Goal: Information Seeking & Learning: Learn about a topic

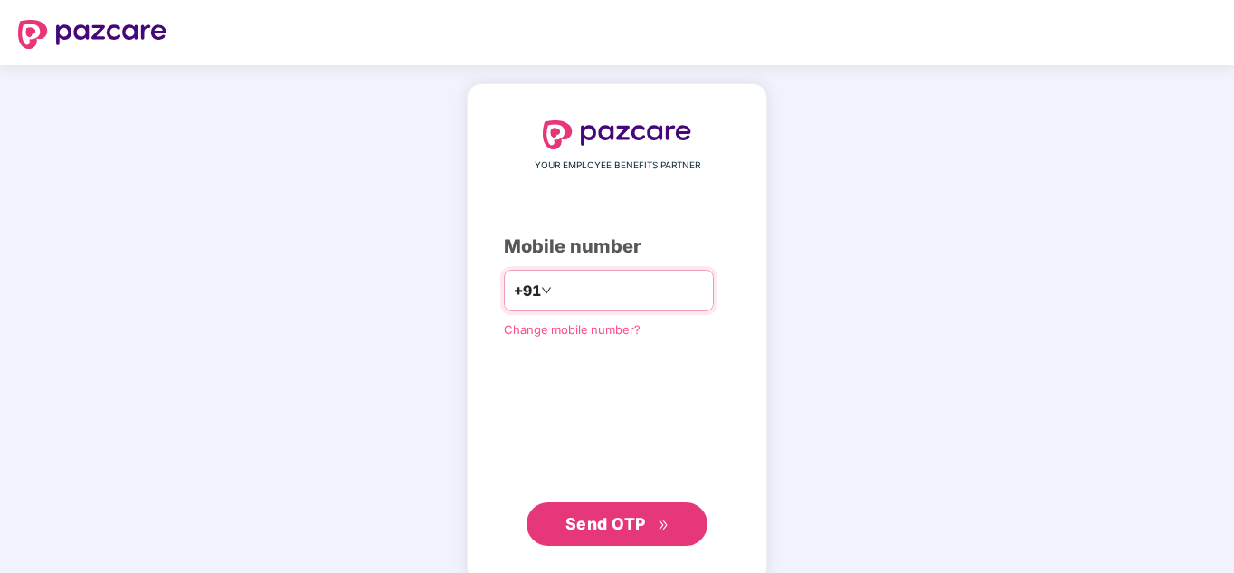
click at [565, 281] on input "number" at bounding box center [629, 290] width 148 height 29
type input "**********"
click at [592, 518] on span "Send OTP" at bounding box center [605, 523] width 80 height 19
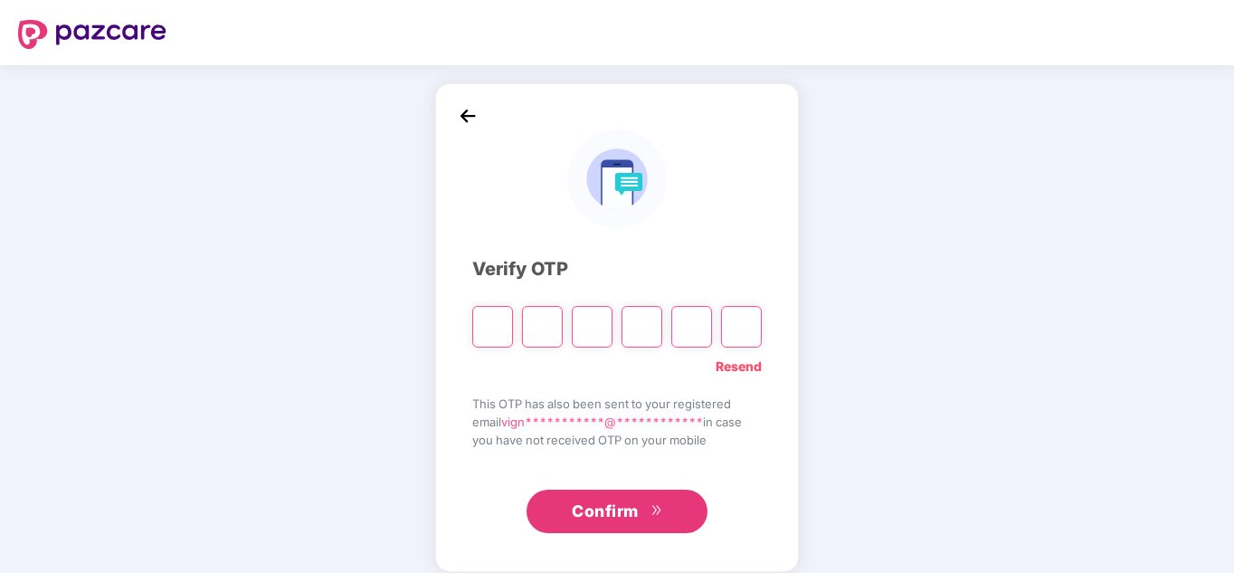
type input "*"
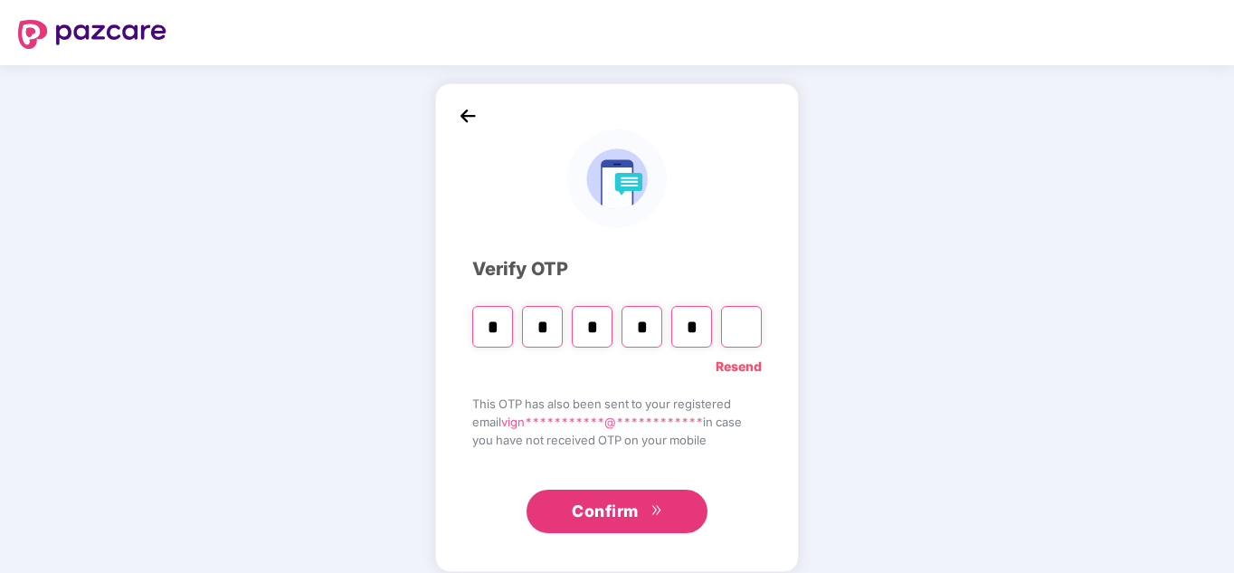
type input "*"
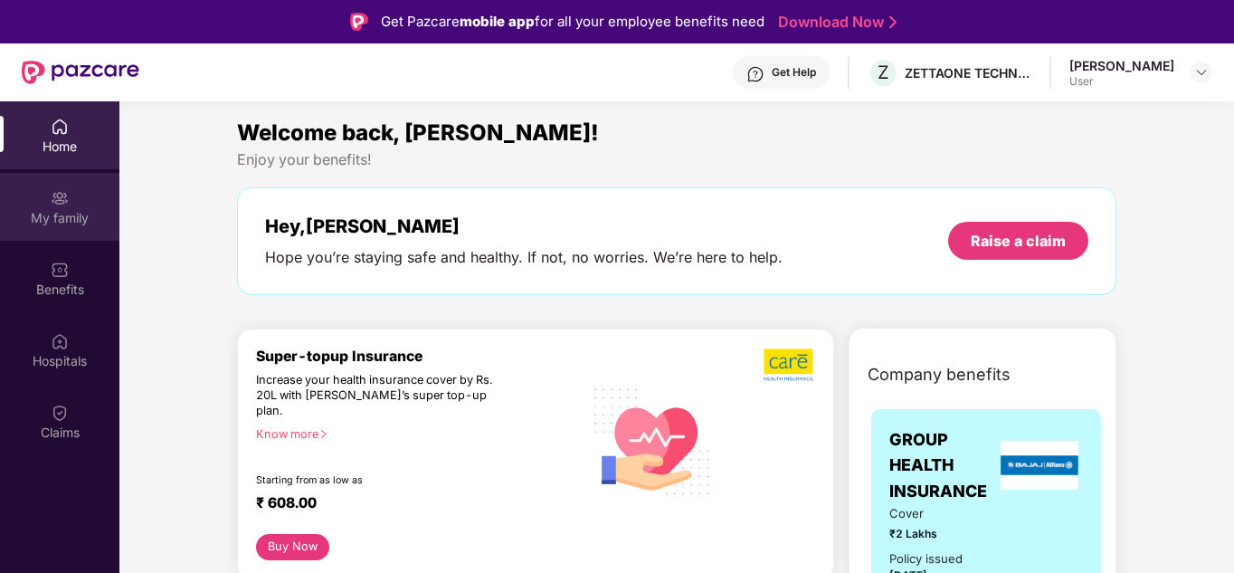
click at [47, 176] on div "My family" at bounding box center [59, 207] width 119 height 68
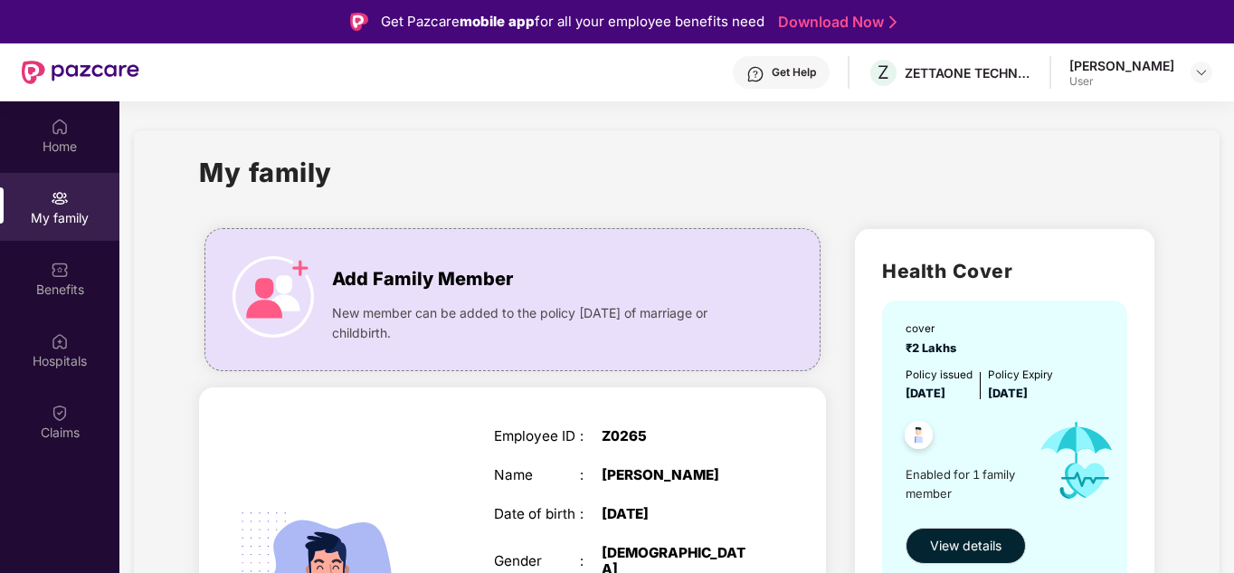
scroll to position [169, 0]
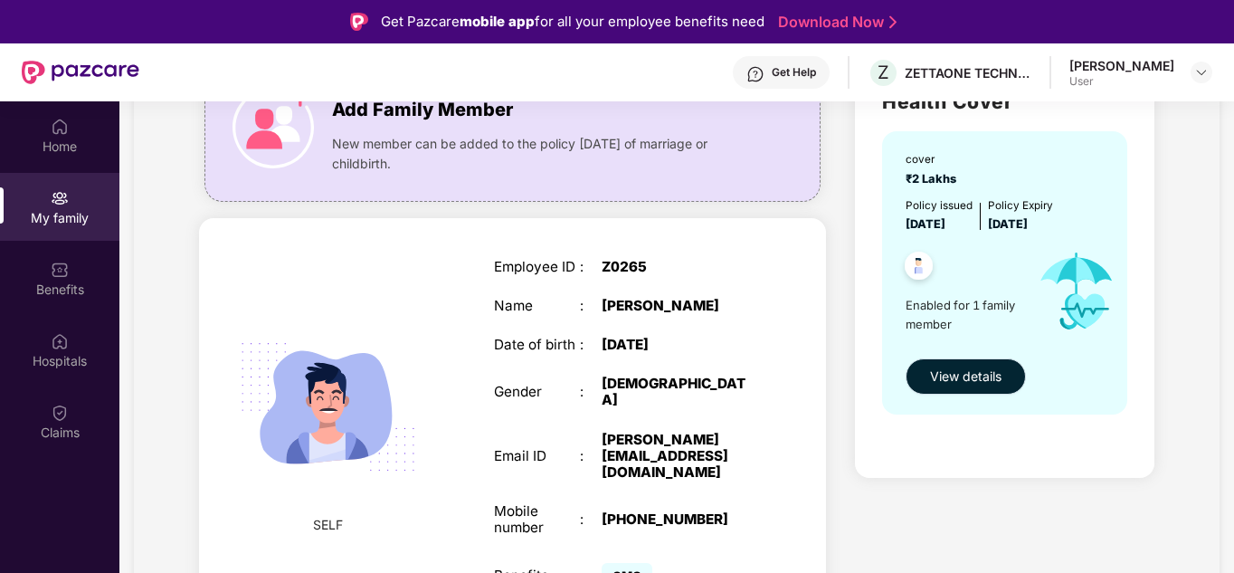
click at [957, 372] on span "View details" at bounding box center [965, 376] width 71 height 20
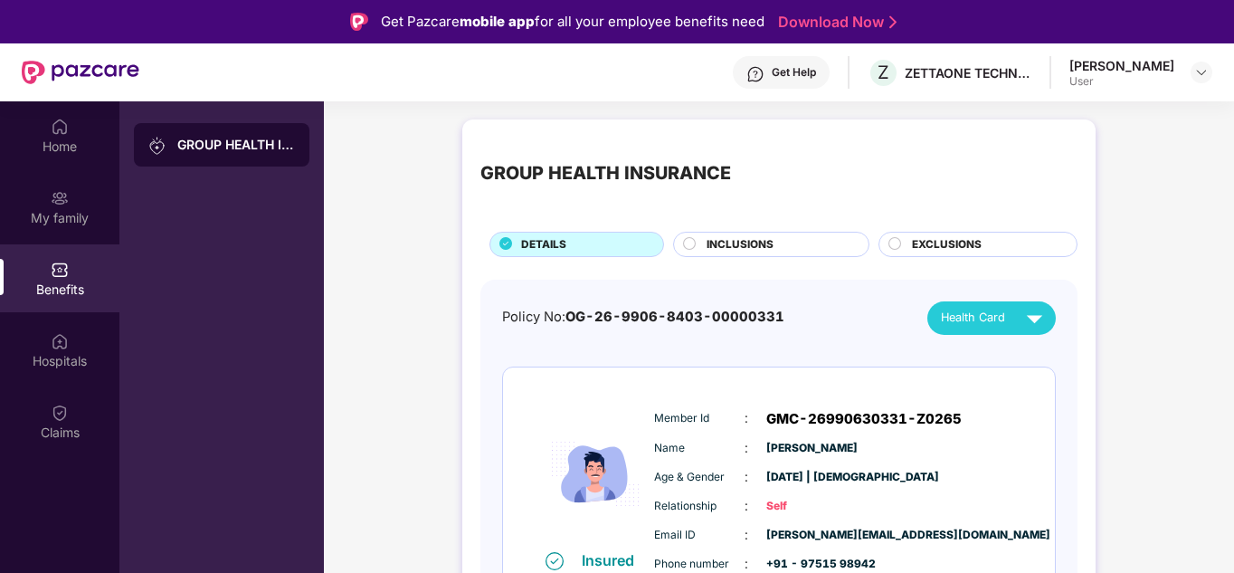
scroll to position [40, 0]
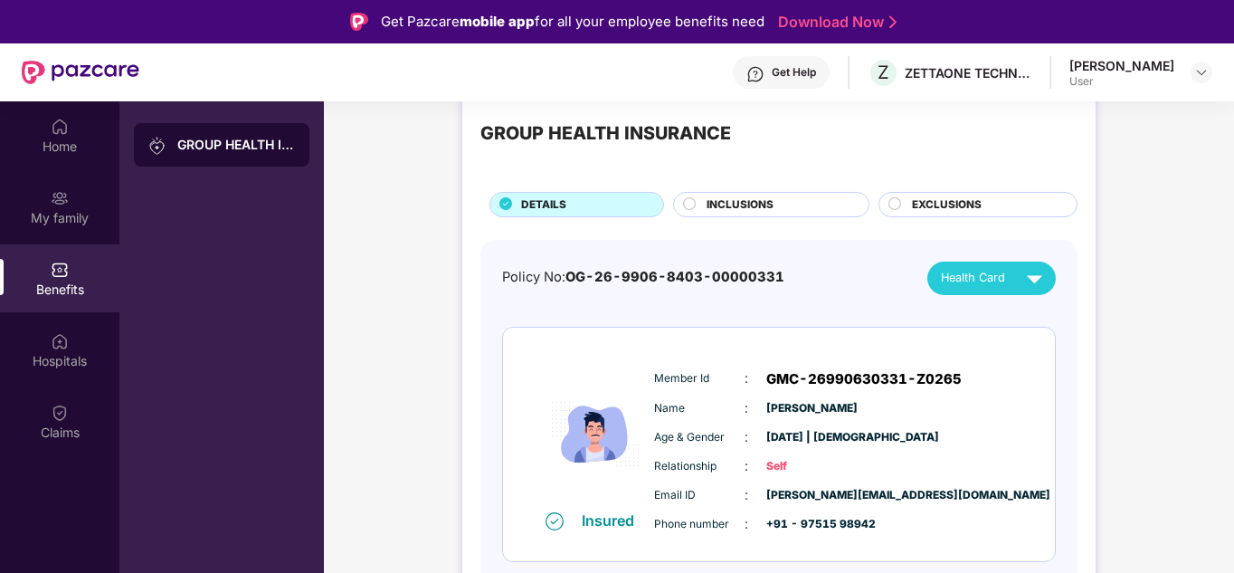
click at [754, 205] on span "INCLUSIONS" at bounding box center [739, 204] width 67 height 17
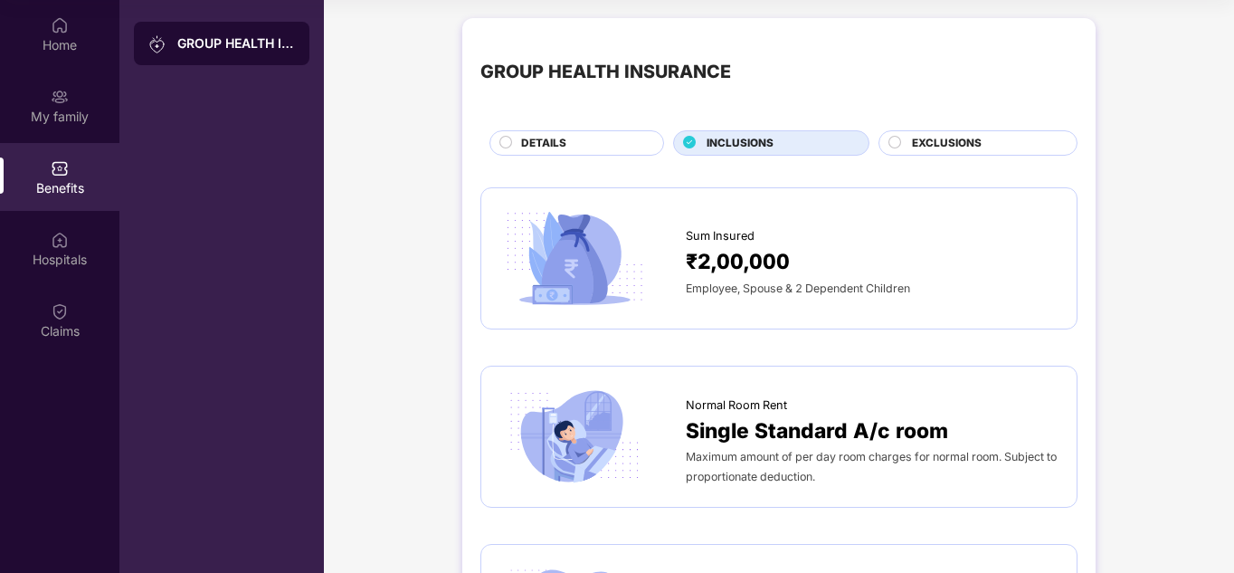
scroll to position [0, 0]
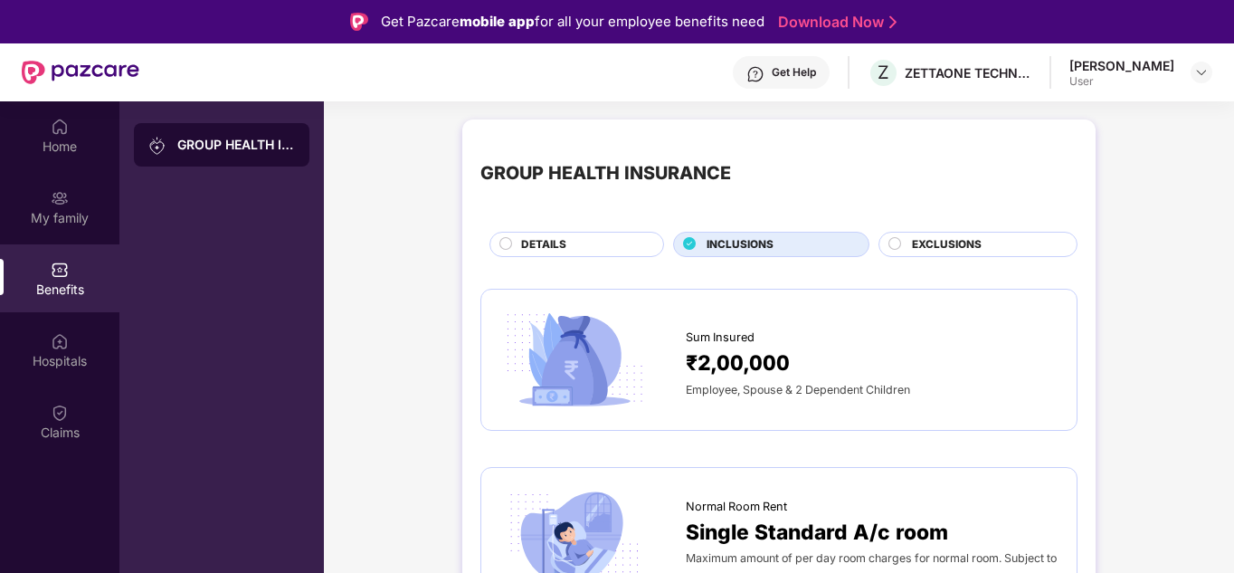
click at [952, 238] on span "EXCLUSIONS" at bounding box center [947, 244] width 70 height 17
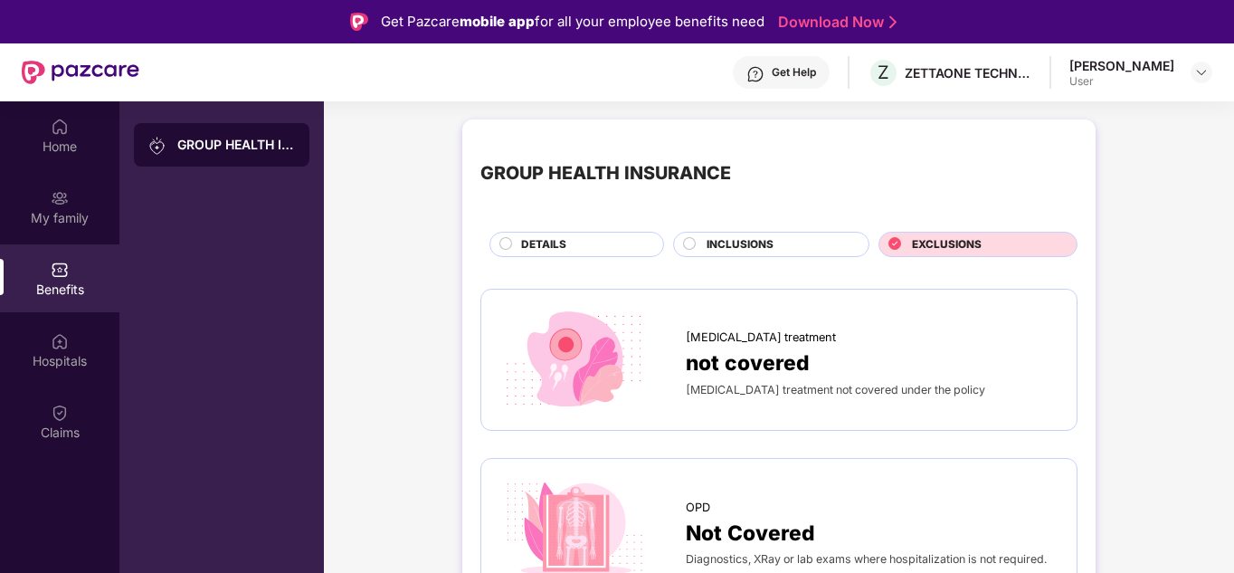
click at [736, 236] on span "INCLUSIONS" at bounding box center [739, 244] width 67 height 17
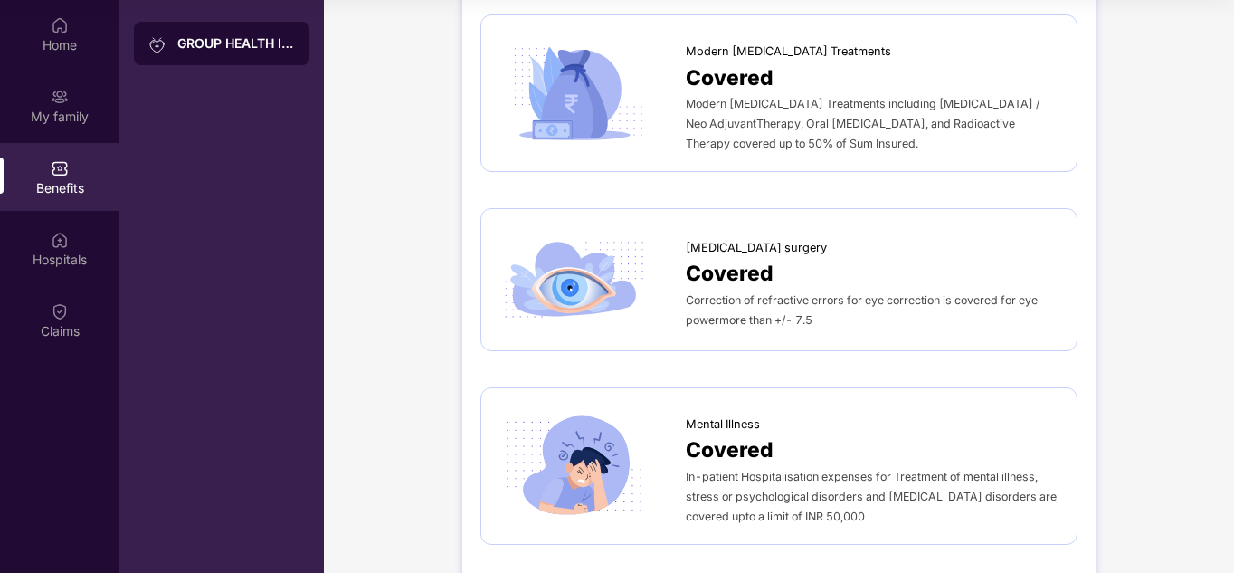
scroll to position [3570, 0]
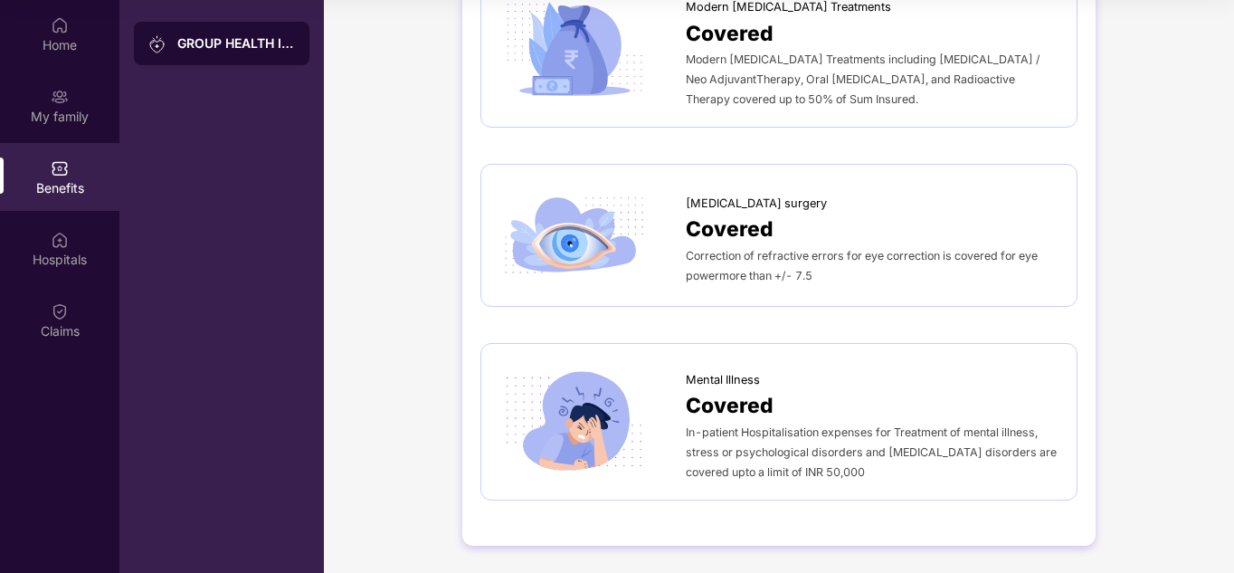
click at [727, 195] on span "[MEDICAL_DATA] surgery" at bounding box center [756, 203] width 141 height 18
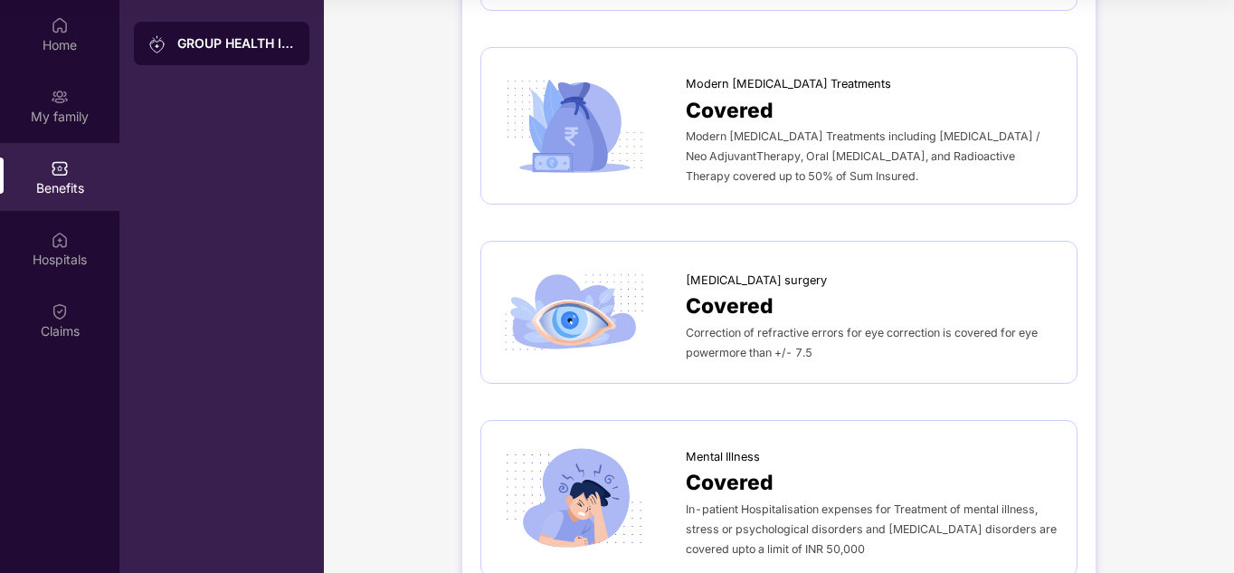
scroll to position [3477, 0]
click at [558, 322] on img at bounding box center [574, 312] width 150 height 104
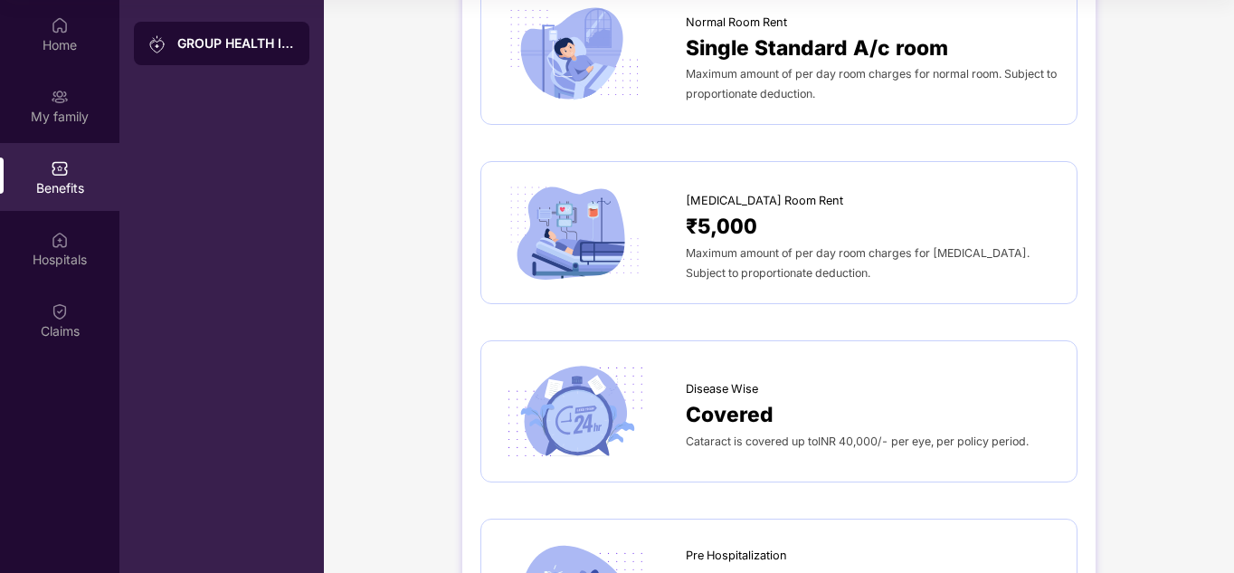
scroll to position [0, 0]
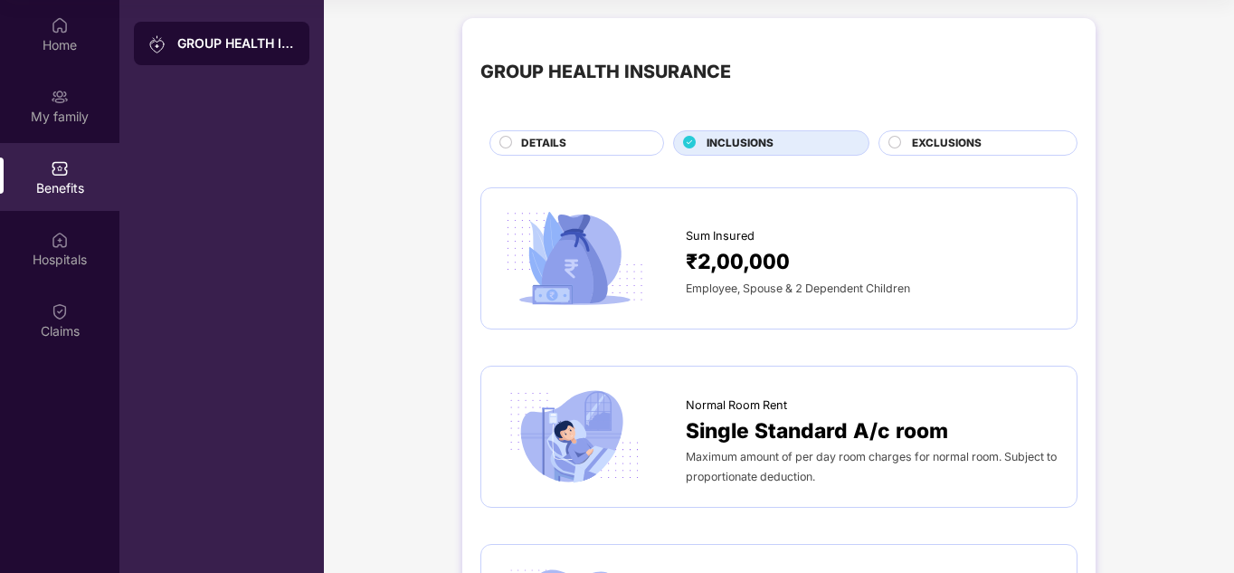
click at [551, 129] on div "GROUP HEALTH INSURANCE DETAILS INCLUSIONS EXCLUSIONS" at bounding box center [778, 95] width 597 height 119
click at [546, 134] on div "DETAILS" at bounding box center [576, 142] width 175 height 25
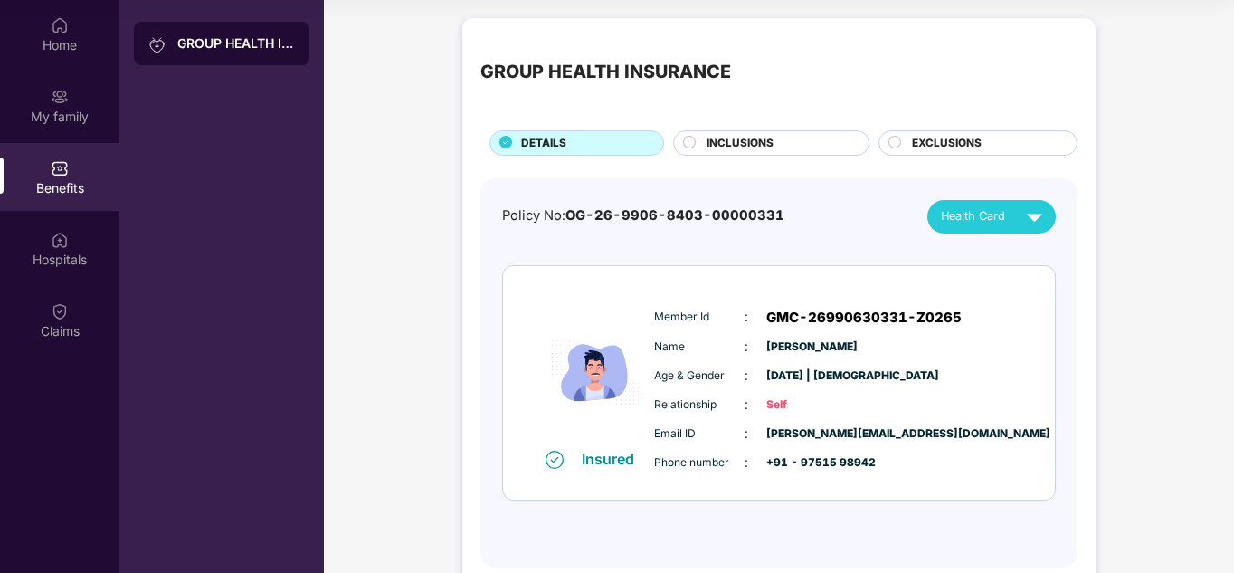
click at [756, 142] on span "INCLUSIONS" at bounding box center [739, 143] width 67 height 17
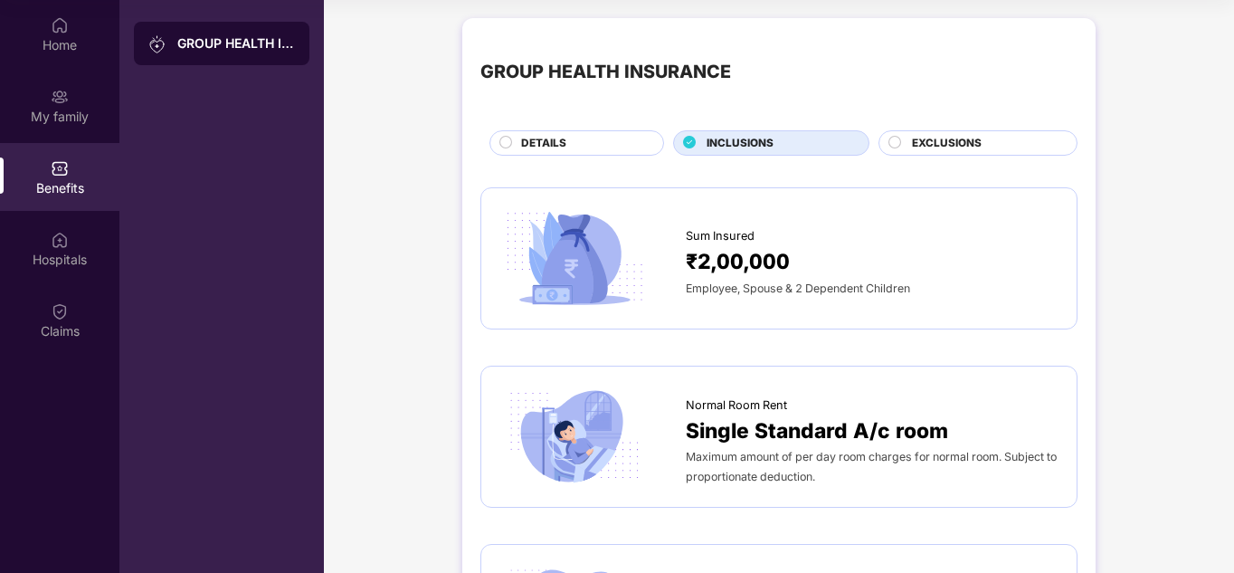
click at [595, 131] on div "DETAILS" at bounding box center [576, 142] width 175 height 25
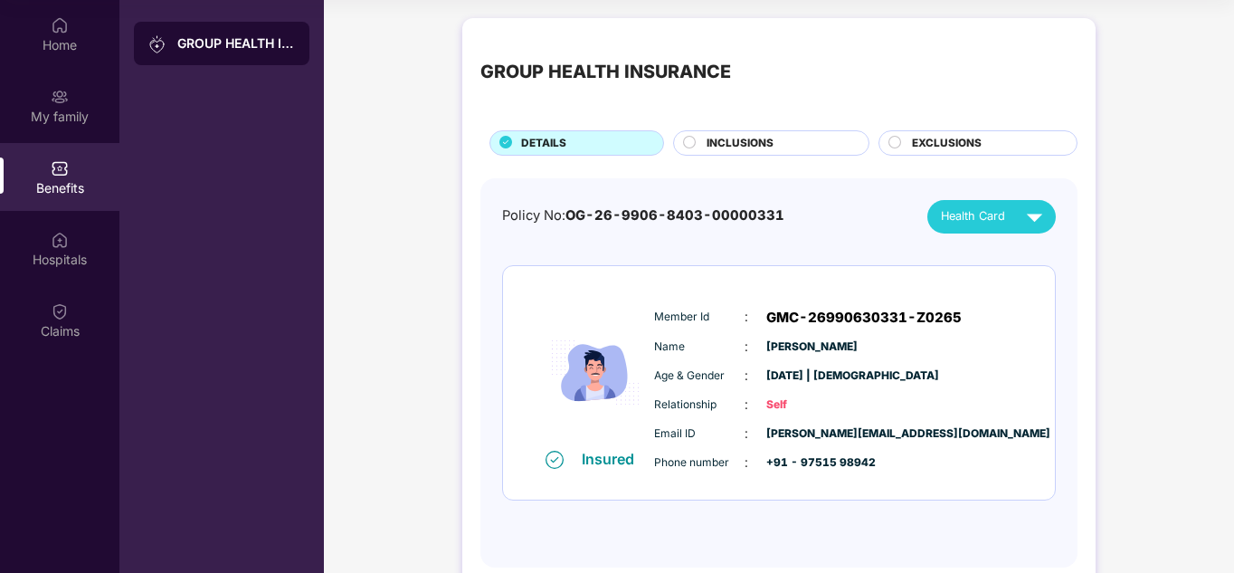
scroll to position [40, 0]
